Goal: Task Accomplishment & Management: Use online tool/utility

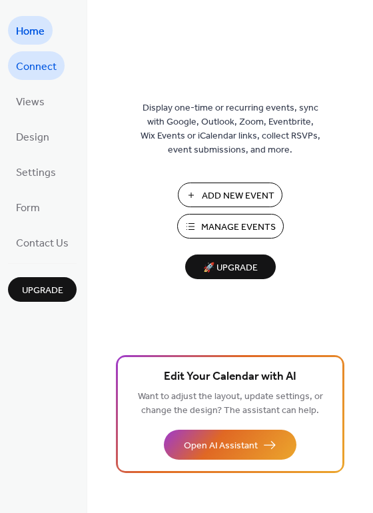
click at [33, 65] on span "Connect" at bounding box center [36, 67] width 41 height 21
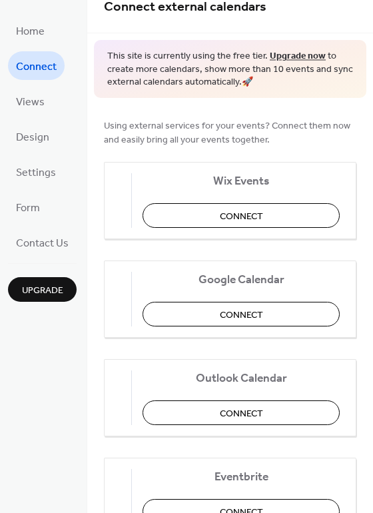
scroll to position [13, 0]
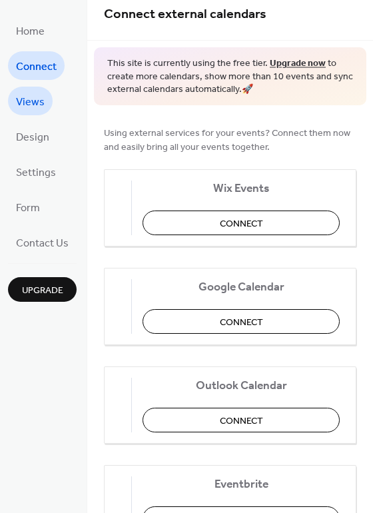
click at [25, 99] on span "Views" at bounding box center [30, 102] width 29 height 21
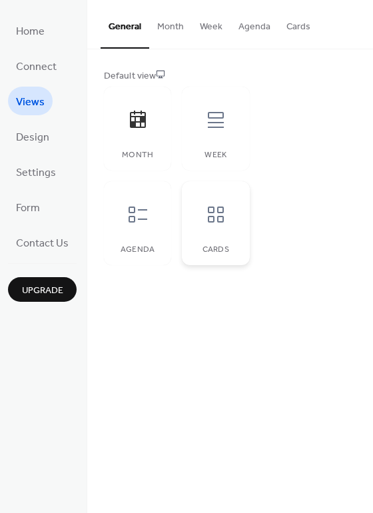
click at [237, 224] on div "Cards" at bounding box center [215, 223] width 67 height 84
click at [45, 134] on span "Design" at bounding box center [32, 137] width 33 height 21
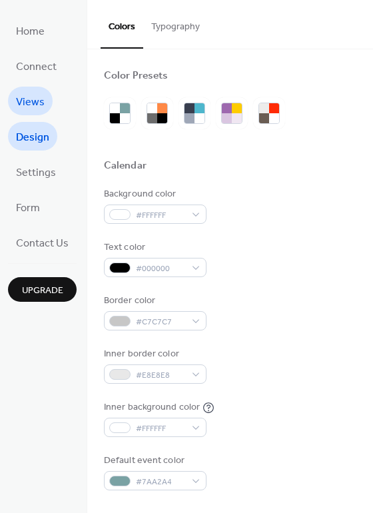
click at [38, 95] on span "Views" at bounding box center [30, 102] width 29 height 21
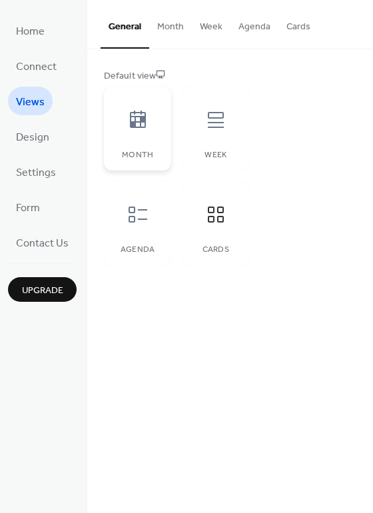
click at [134, 127] on icon at bounding box center [138, 119] width 16 height 17
click at [37, 176] on span "Settings" at bounding box center [36, 172] width 40 height 21
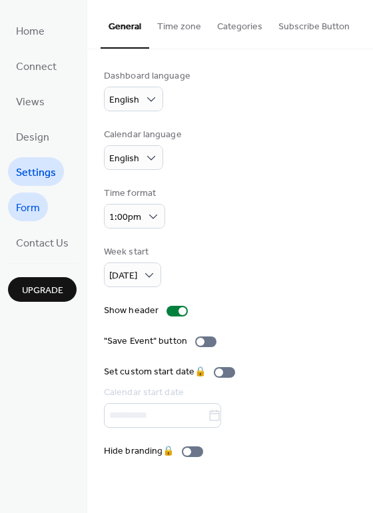
click at [35, 212] on span "Form" at bounding box center [28, 208] width 24 height 21
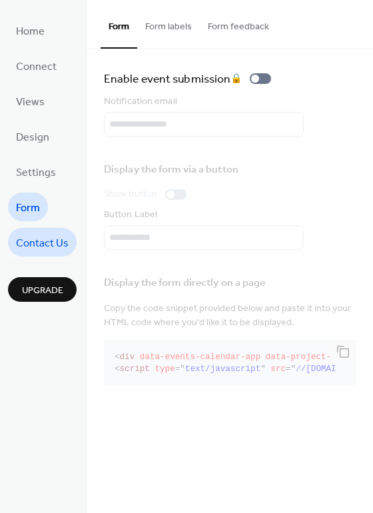
click at [41, 237] on span "Contact Us" at bounding box center [42, 243] width 53 height 21
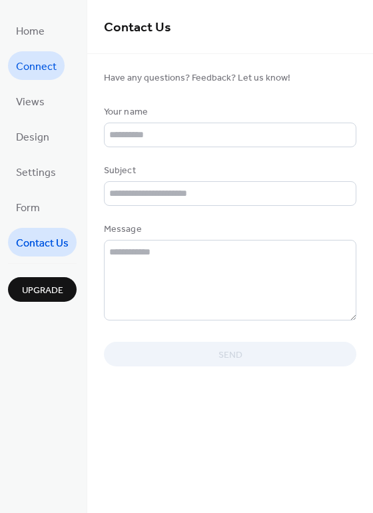
click at [43, 65] on span "Connect" at bounding box center [36, 67] width 41 height 21
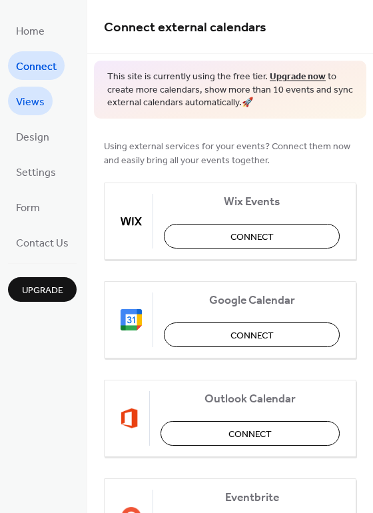
click at [33, 107] on span "Views" at bounding box center [30, 102] width 29 height 21
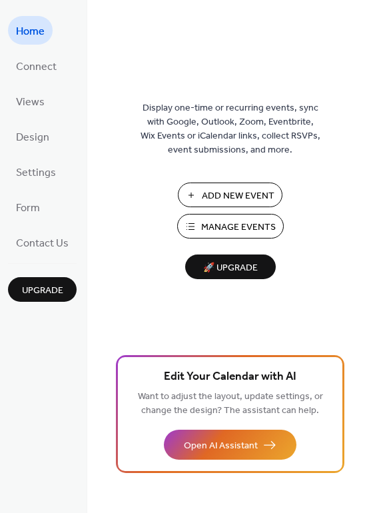
click at [248, 229] on span "Manage Events" at bounding box center [238, 227] width 75 height 14
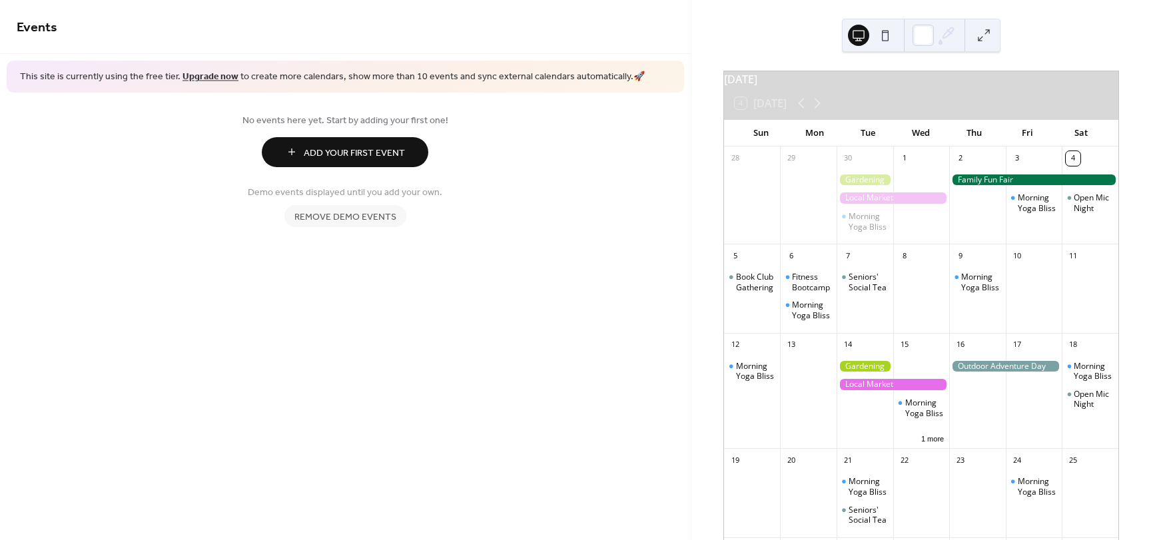
click at [367, 154] on span "Add Your First Event" at bounding box center [354, 153] width 101 height 14
